Goal: Navigation & Orientation: Find specific page/section

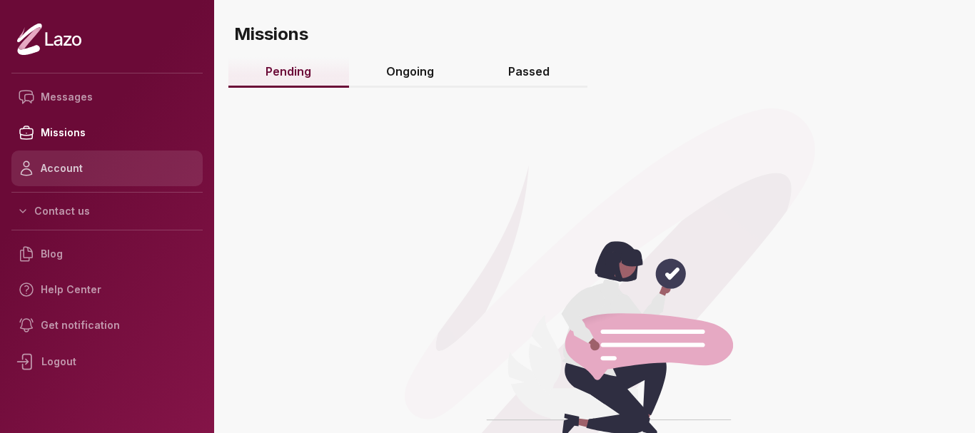
click at [91, 172] on link "Account" at bounding box center [106, 169] width 191 height 36
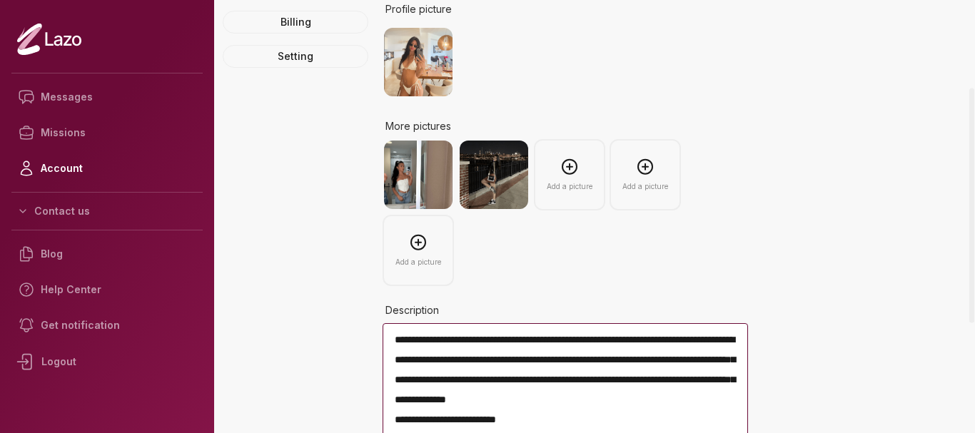
scroll to position [71, 0]
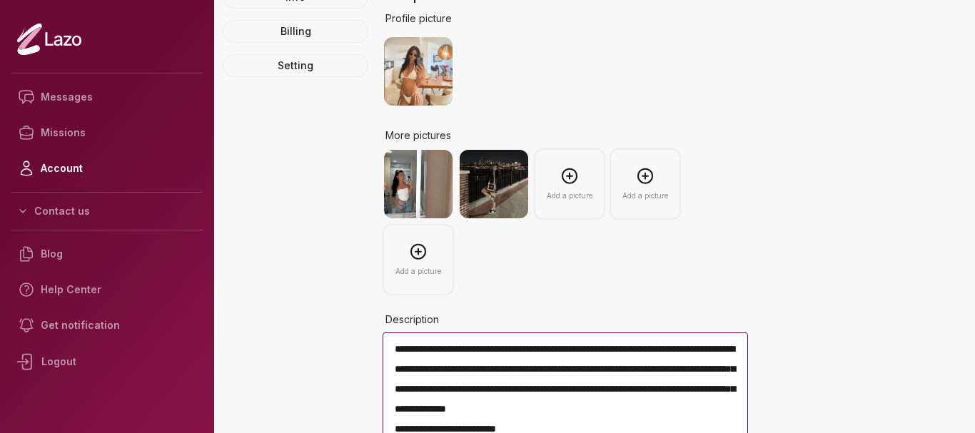
click at [56, 44] on icon at bounding box center [49, 39] width 64 height 33
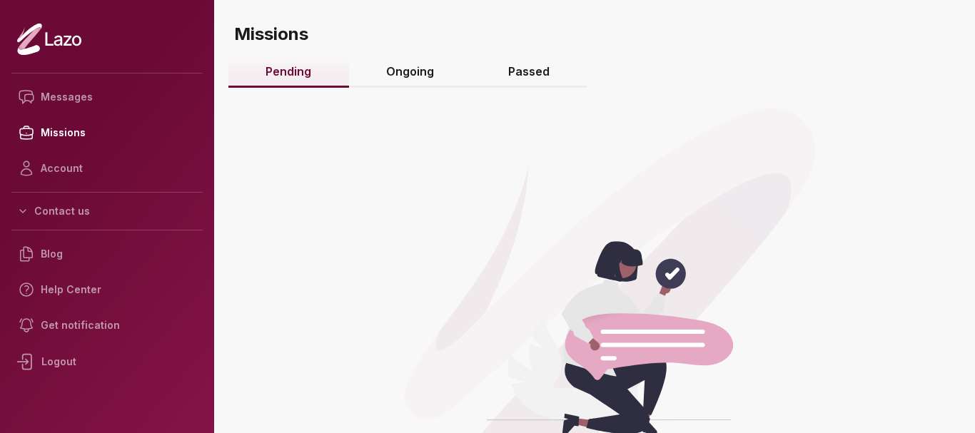
click at [388, 77] on link "Ongoing" at bounding box center [410, 72] width 123 height 31
click at [492, 75] on link "Passed" at bounding box center [529, 72] width 116 height 31
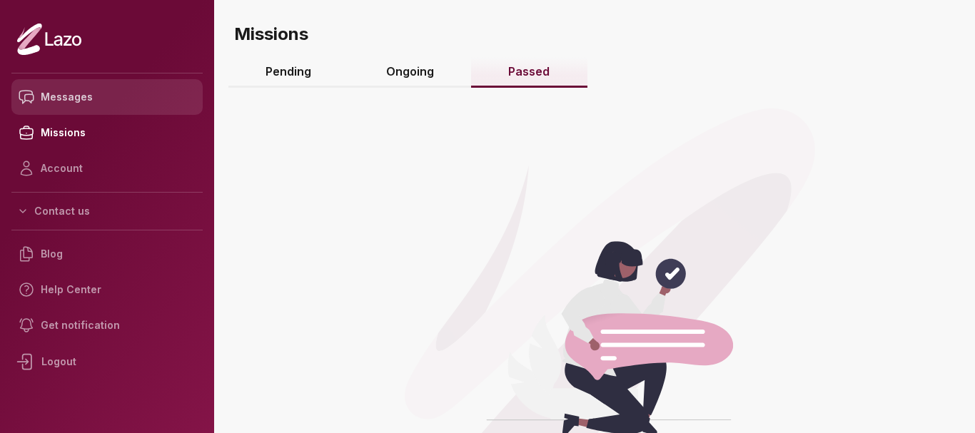
click at [81, 103] on link "Messages" at bounding box center [106, 97] width 191 height 36
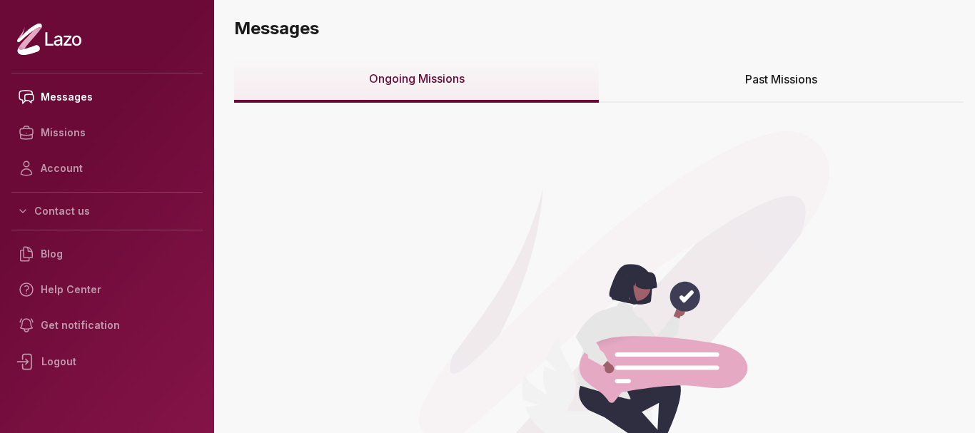
click at [32, 31] on icon at bounding box center [49, 39] width 64 height 33
